Goal: Transaction & Acquisition: Download file/media

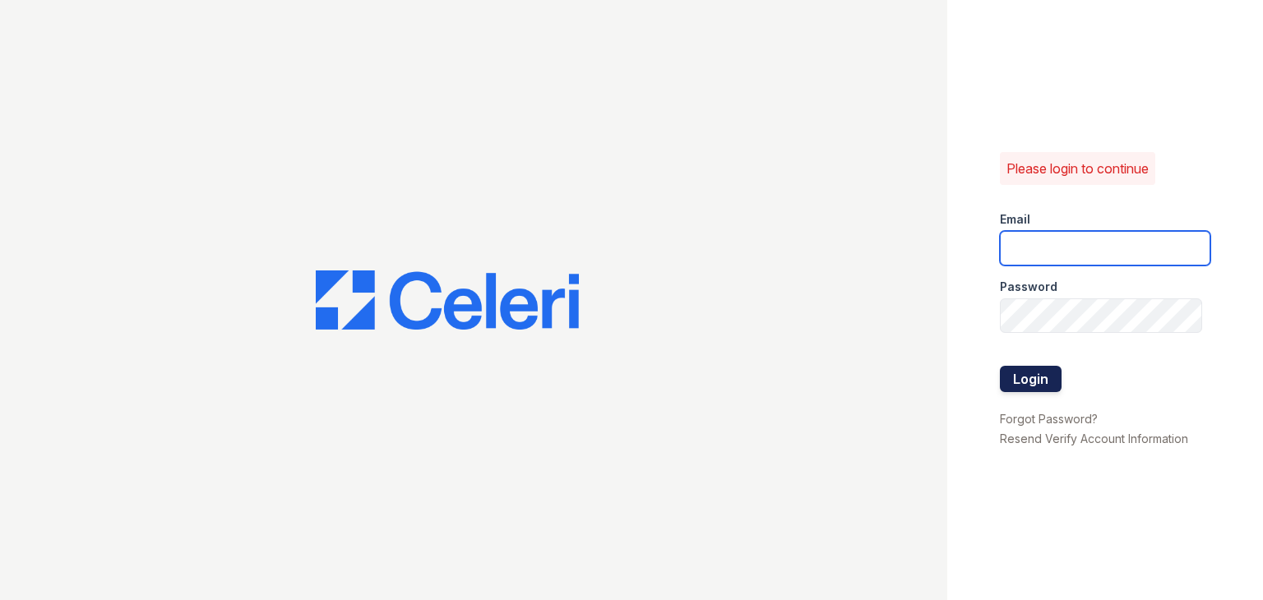
type input "apps3@av1m.com"
click at [1000, 368] on button "Login" at bounding box center [1031, 379] width 62 height 26
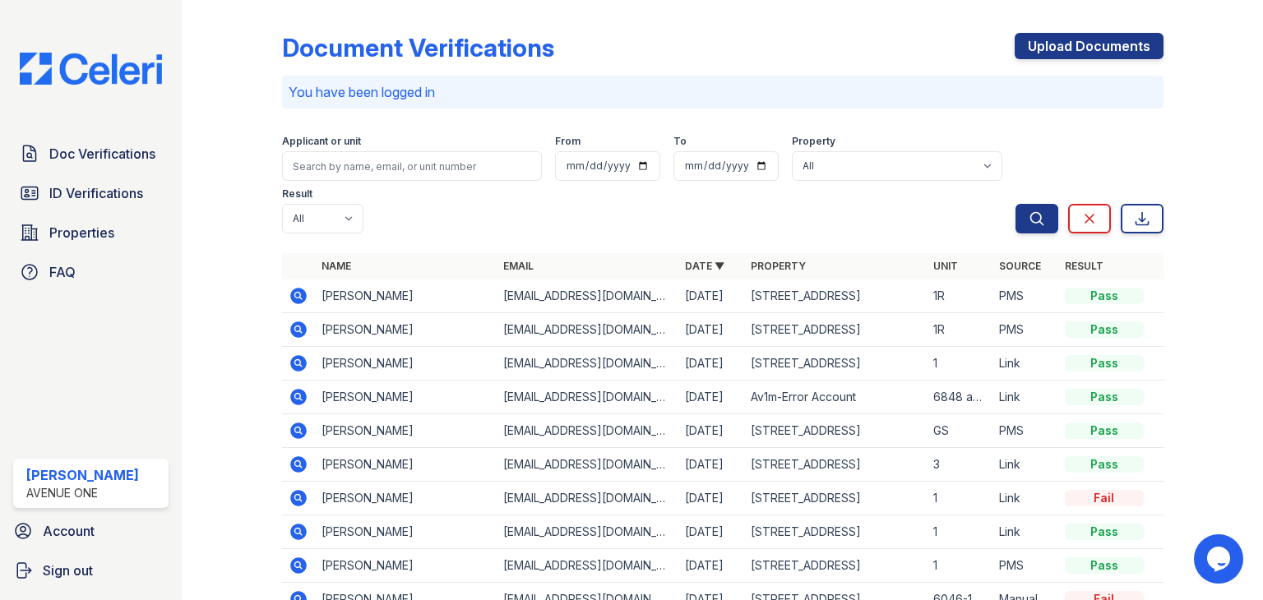
click at [292, 368] on icon at bounding box center [298, 363] width 16 height 16
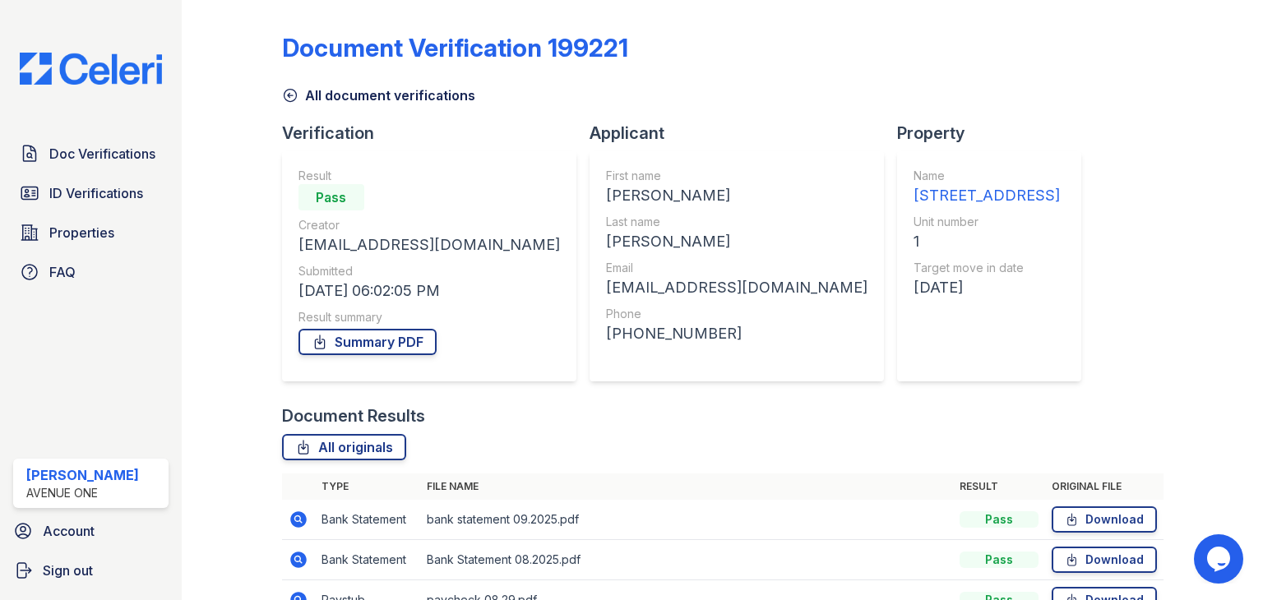
scroll to position [213, 0]
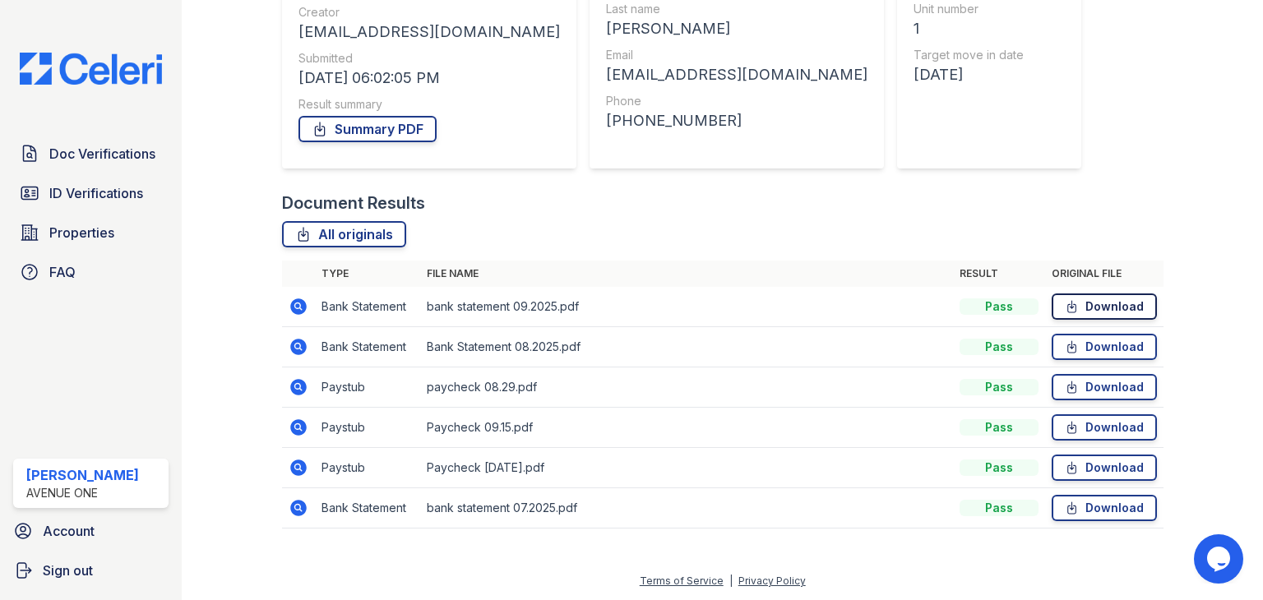
click at [1089, 297] on link "Download" at bounding box center [1104, 307] width 105 height 26
click at [1087, 344] on link "Download" at bounding box center [1104, 347] width 105 height 26
click at [1099, 524] on td "Download" at bounding box center [1104, 509] width 118 height 40
click at [1091, 514] on link "Download" at bounding box center [1104, 508] width 105 height 26
click at [1068, 394] on icon at bounding box center [1072, 387] width 14 height 16
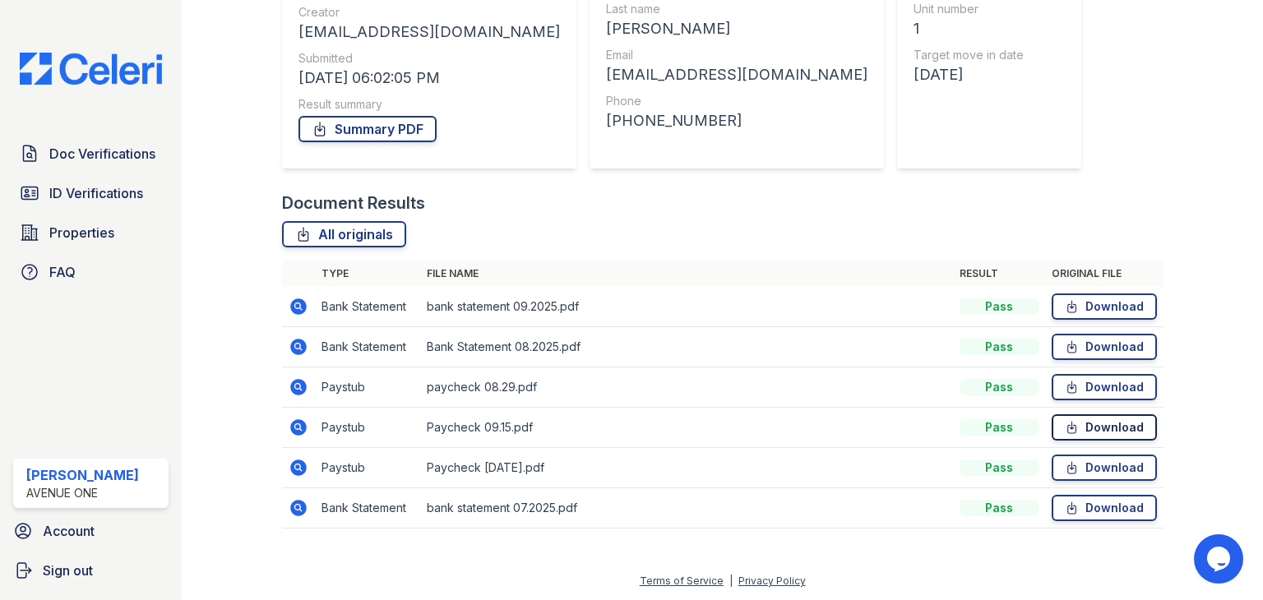
click at [1069, 432] on link "Download" at bounding box center [1104, 428] width 105 height 26
click at [1068, 461] on icon at bounding box center [1072, 468] width 14 height 16
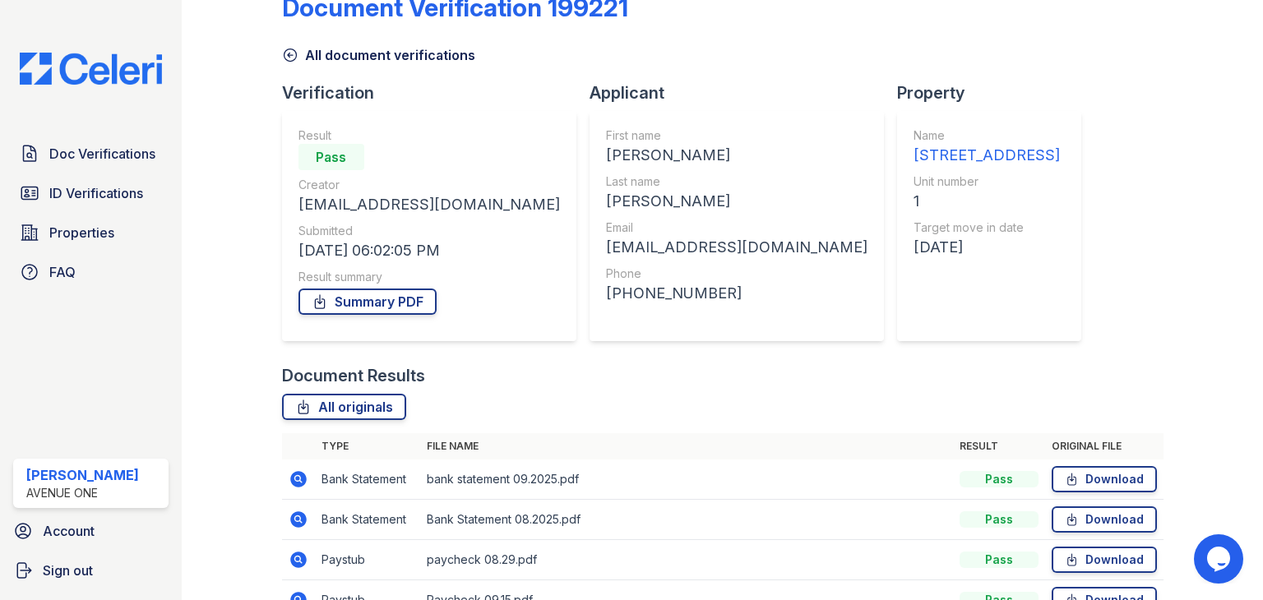
scroll to position [205, 0]
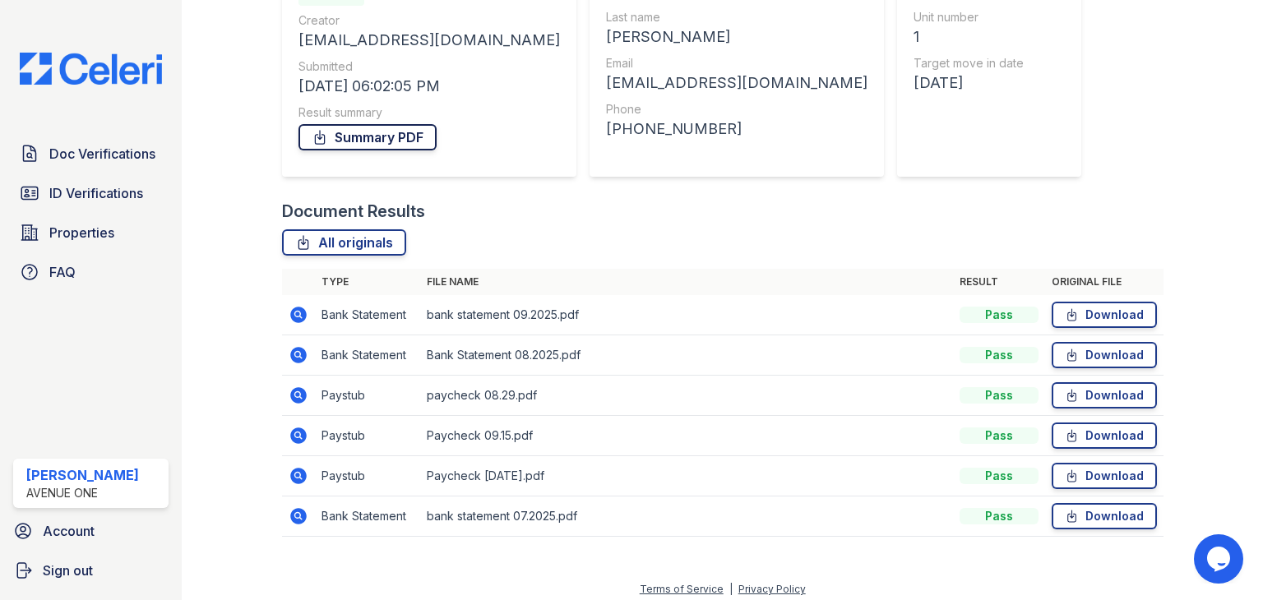
click at [396, 132] on link "Summary PDF" at bounding box center [368, 137] width 138 height 26
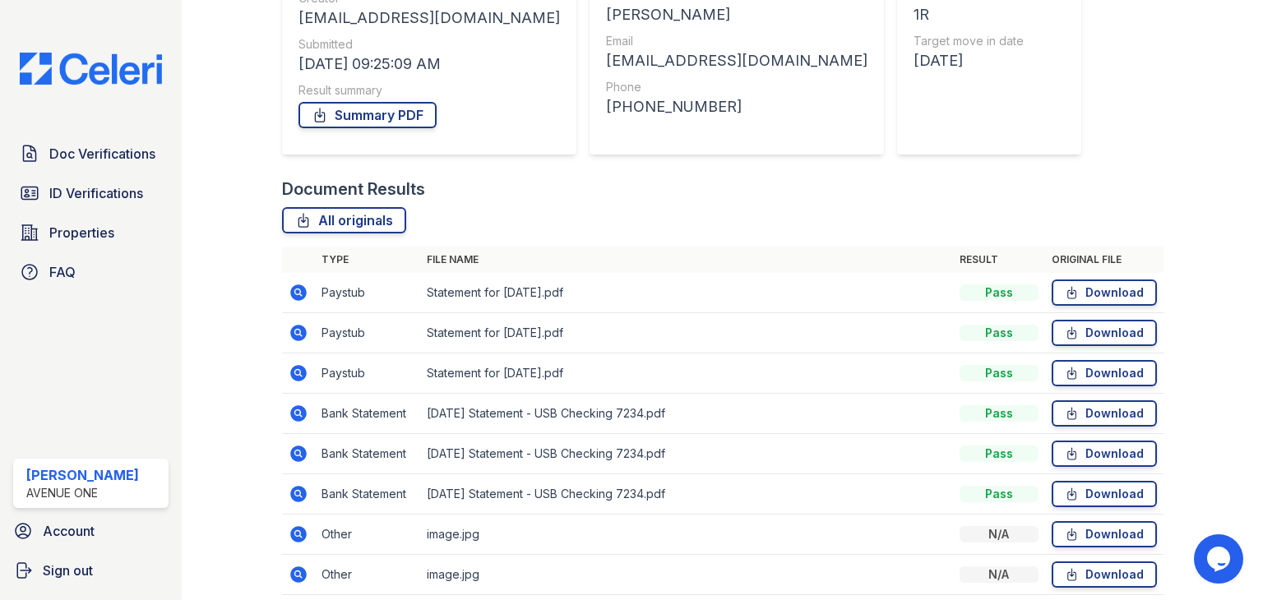
scroll to position [281, 0]
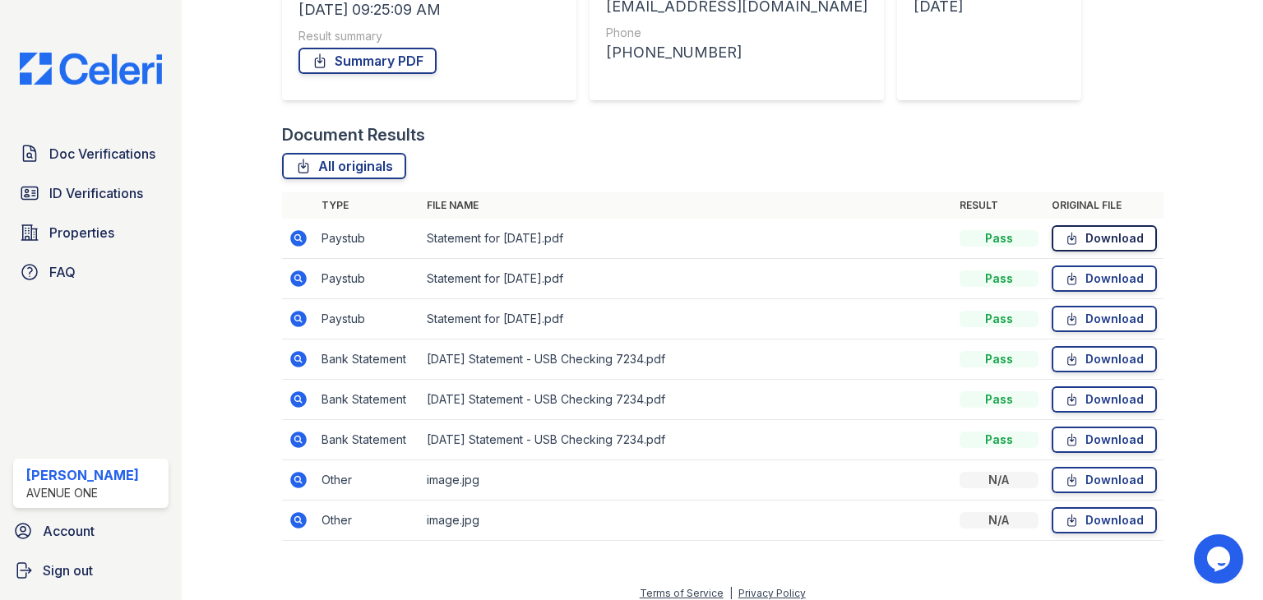
click at [1087, 235] on link "Download" at bounding box center [1104, 238] width 105 height 26
click at [1093, 271] on link "Download" at bounding box center [1104, 279] width 105 height 26
click at [1092, 313] on link "Download" at bounding box center [1104, 319] width 105 height 26
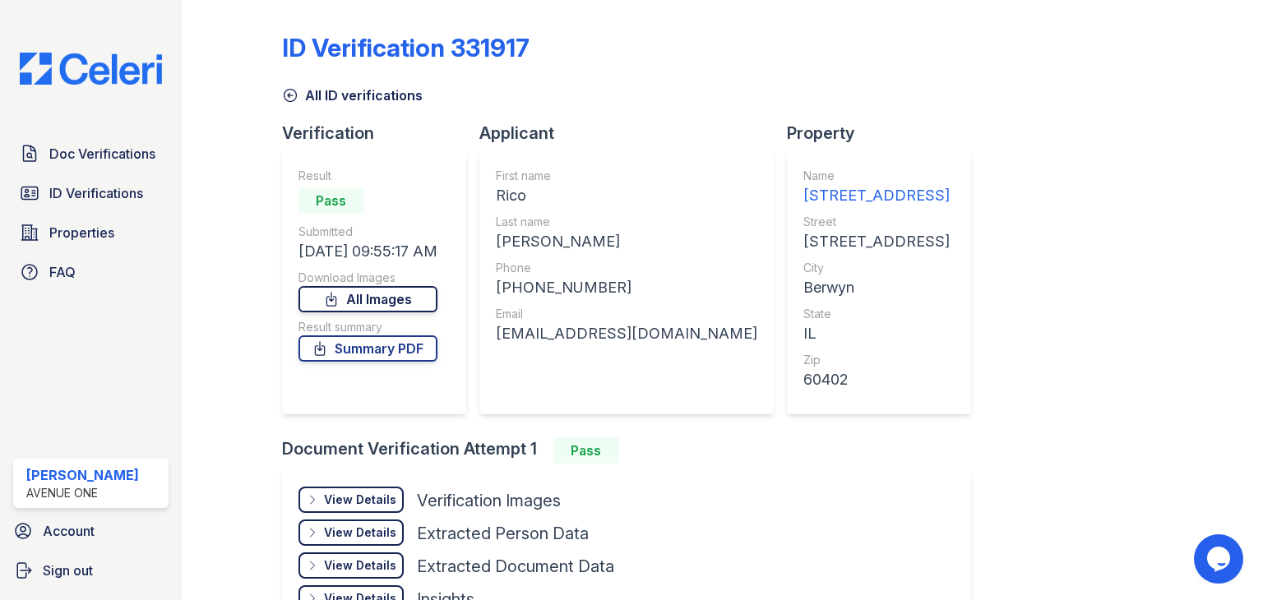
click at [397, 298] on link "All Images" at bounding box center [368, 299] width 139 height 26
click at [418, 348] on link "Summary PDF" at bounding box center [368, 349] width 139 height 26
